Goal: Information Seeking & Learning: Learn about a topic

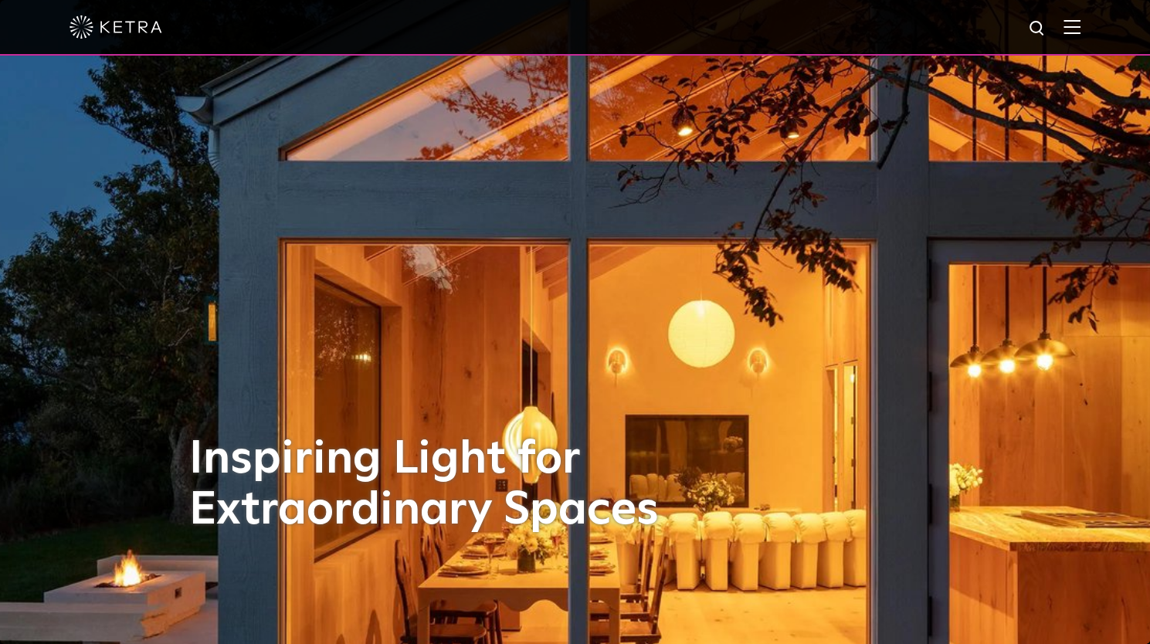
click at [1081, 28] on img at bounding box center [1072, 26] width 17 height 15
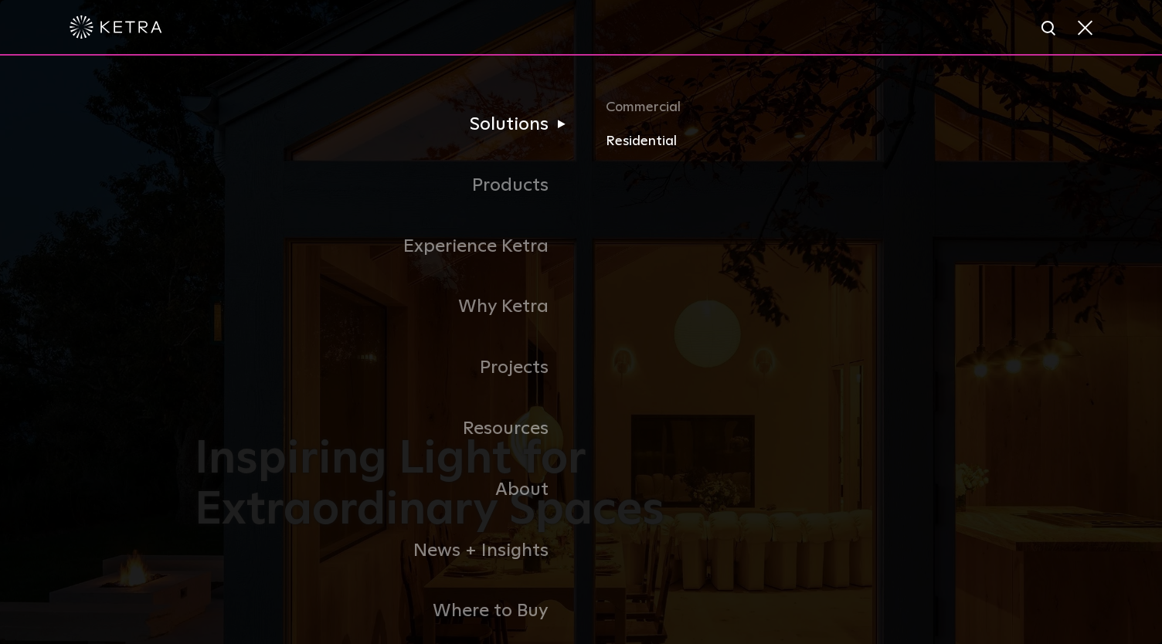
click at [659, 140] on link "Residential" at bounding box center [787, 142] width 362 height 22
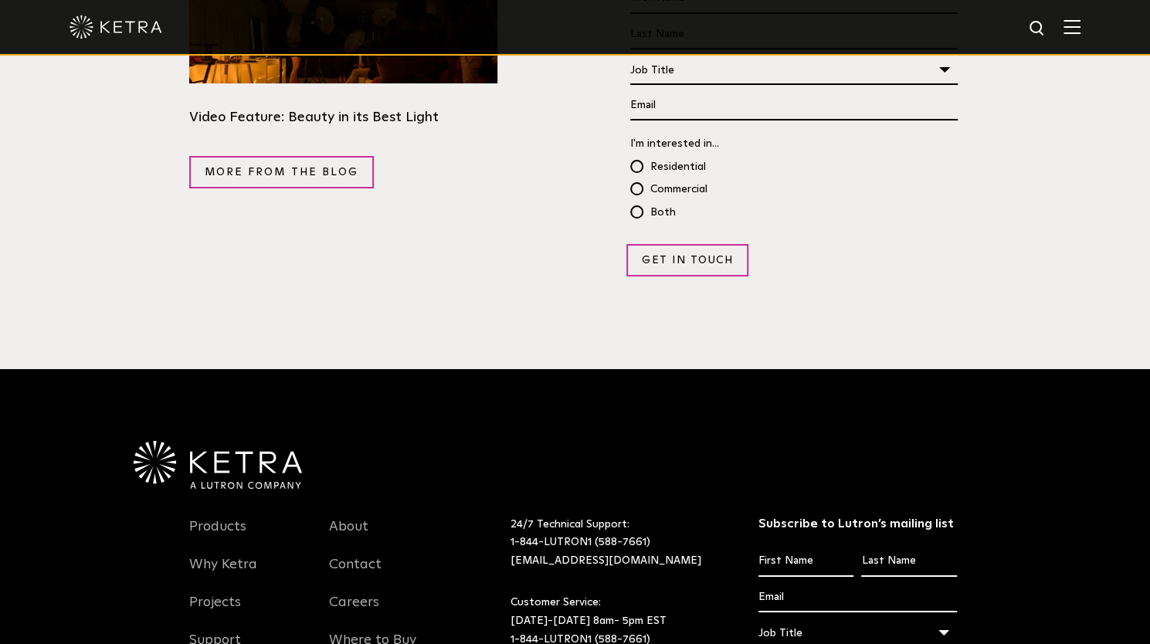
scroll to position [2961, 0]
click at [222, 518] on link "Products" at bounding box center [217, 536] width 57 height 36
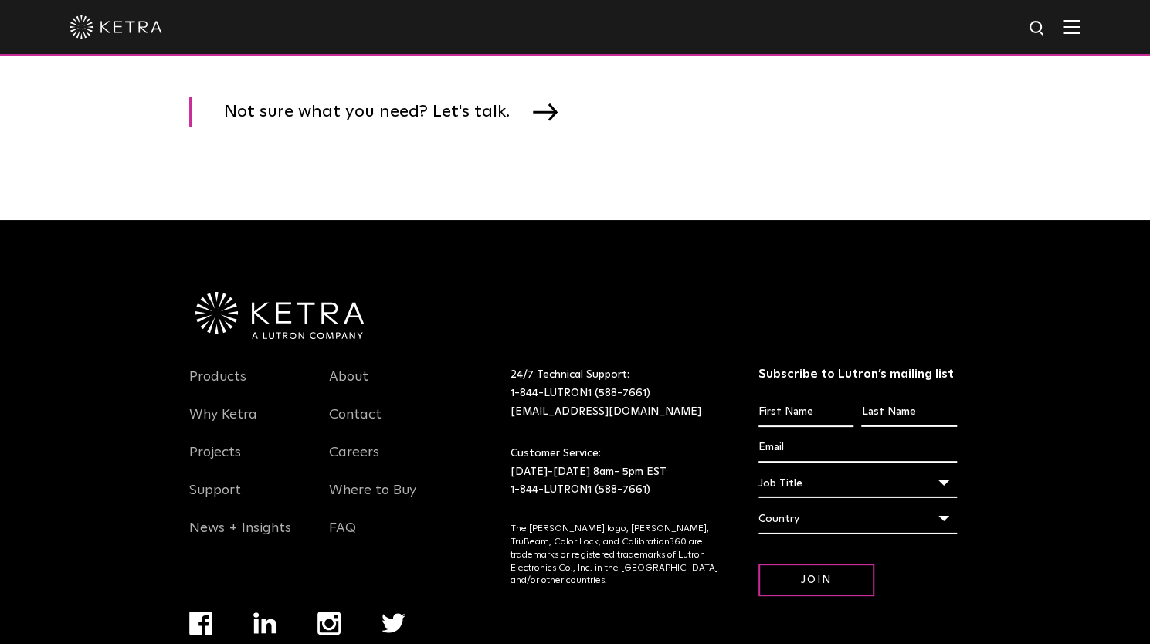
scroll to position [2640, 0]
